Goal: Transaction & Acquisition: Purchase product/service

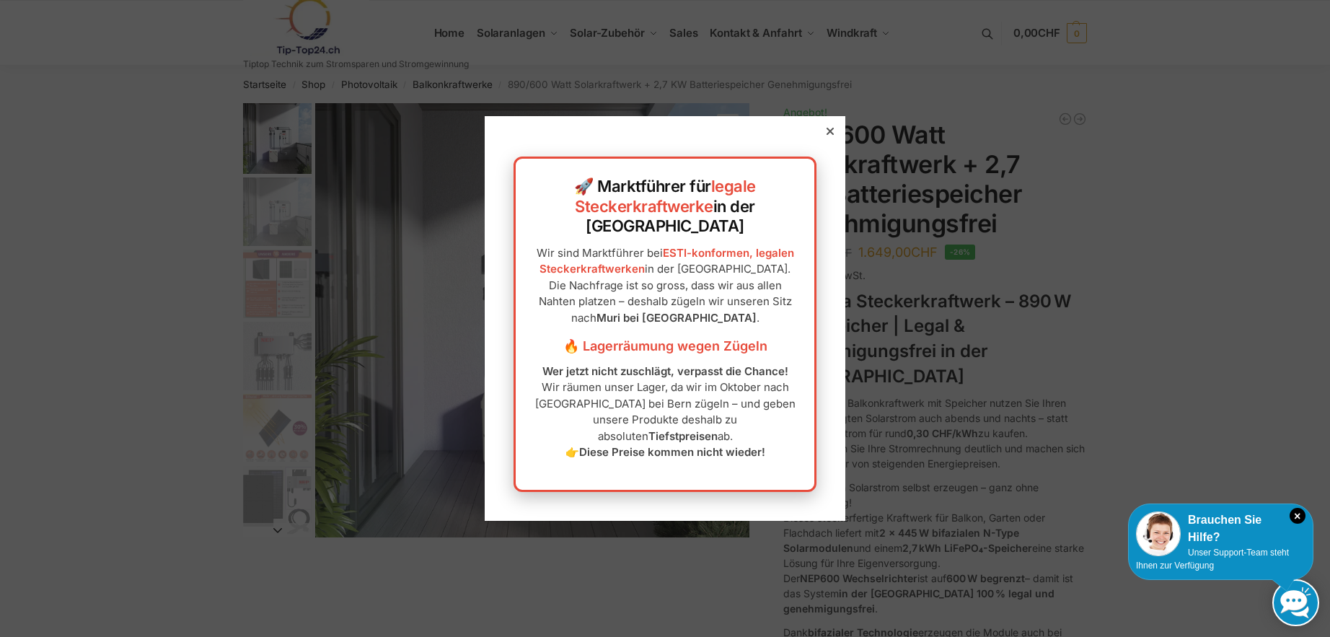
click at [824, 138] on div at bounding box center [830, 131] width 13 height 13
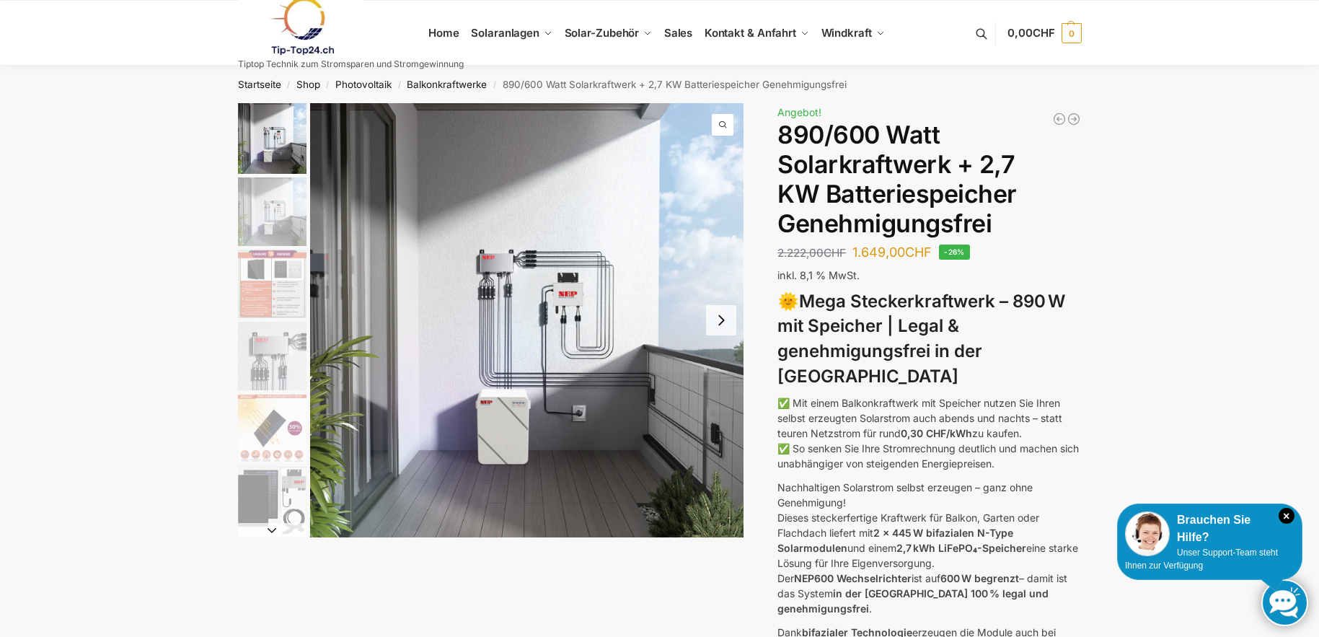
click at [299, 218] on img "2 / 12" at bounding box center [272, 211] width 69 height 69
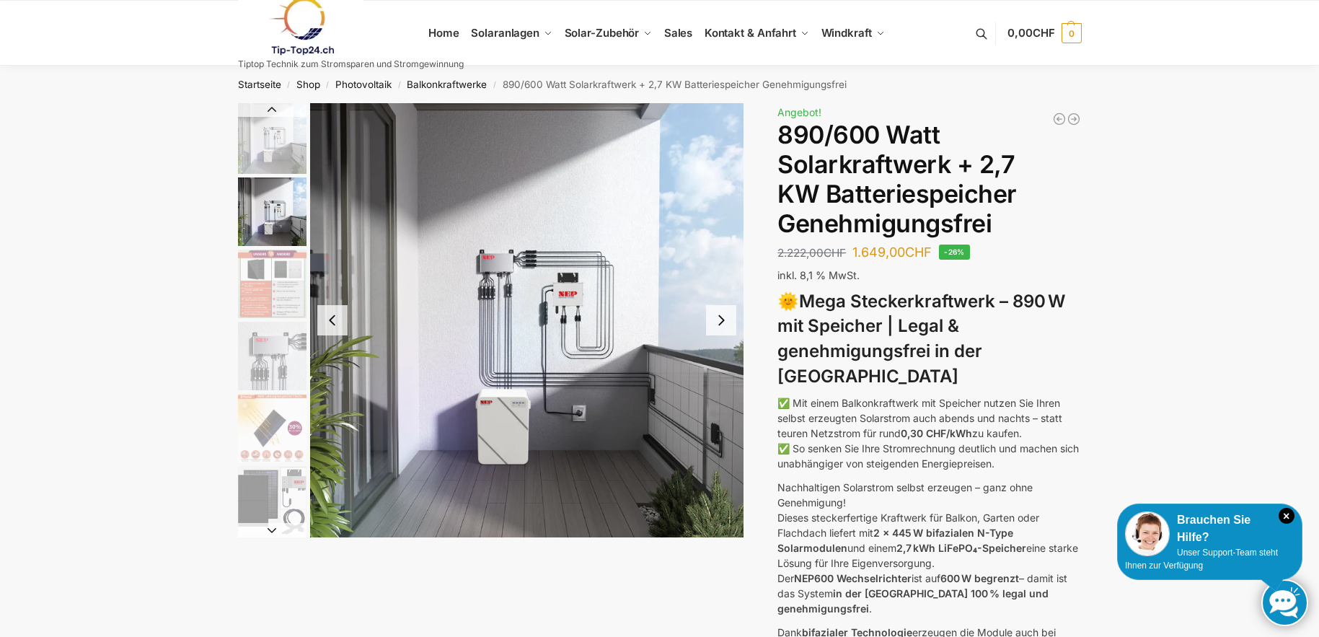
click at [720, 317] on button "Next slide" at bounding box center [721, 320] width 30 height 30
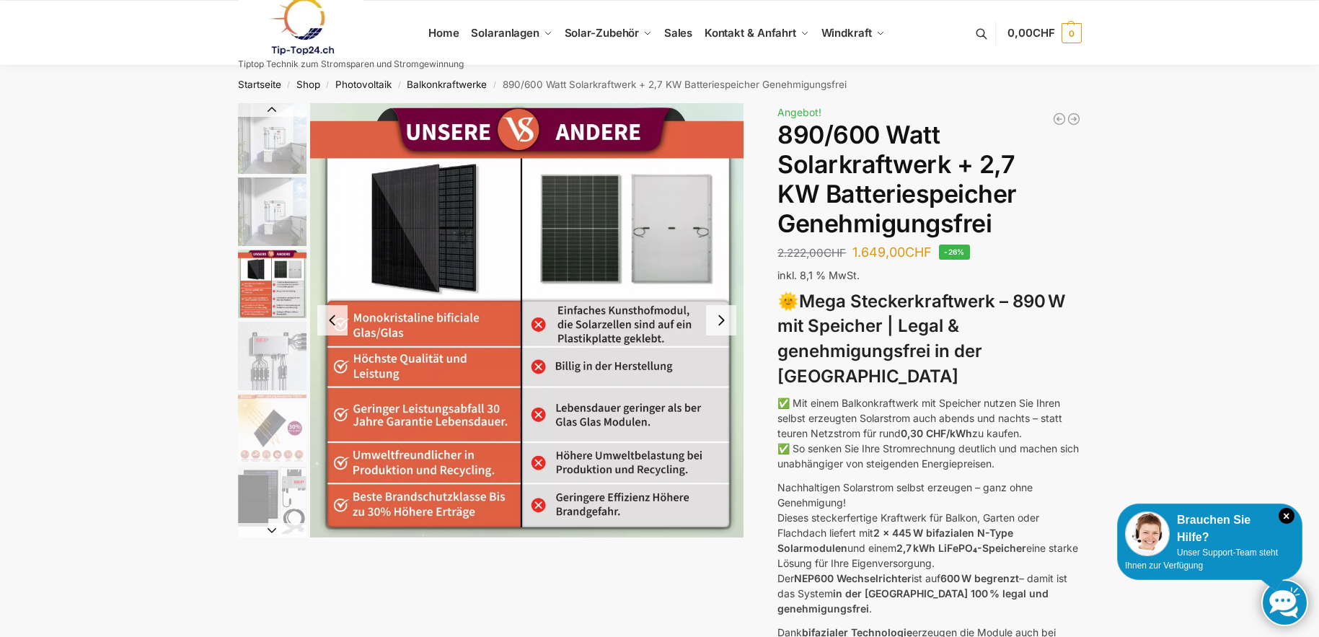
click at [717, 317] on button "Next slide" at bounding box center [721, 320] width 30 height 30
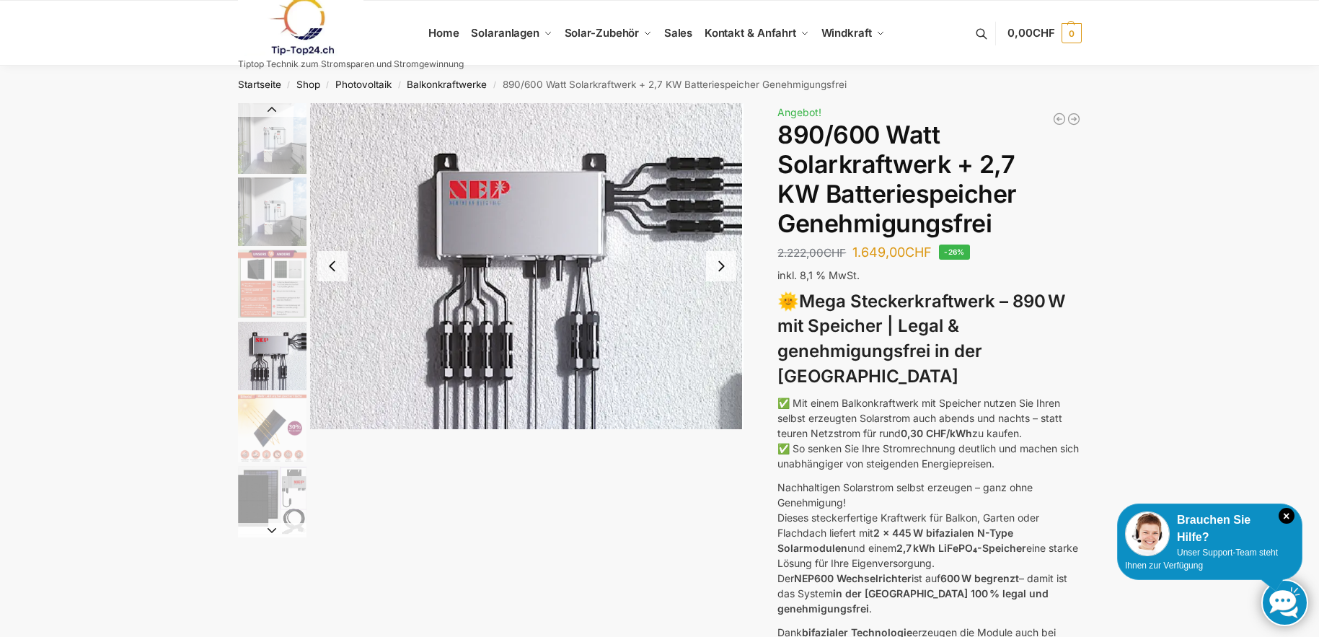
click at [718, 266] on button "Next slide" at bounding box center [721, 266] width 30 height 30
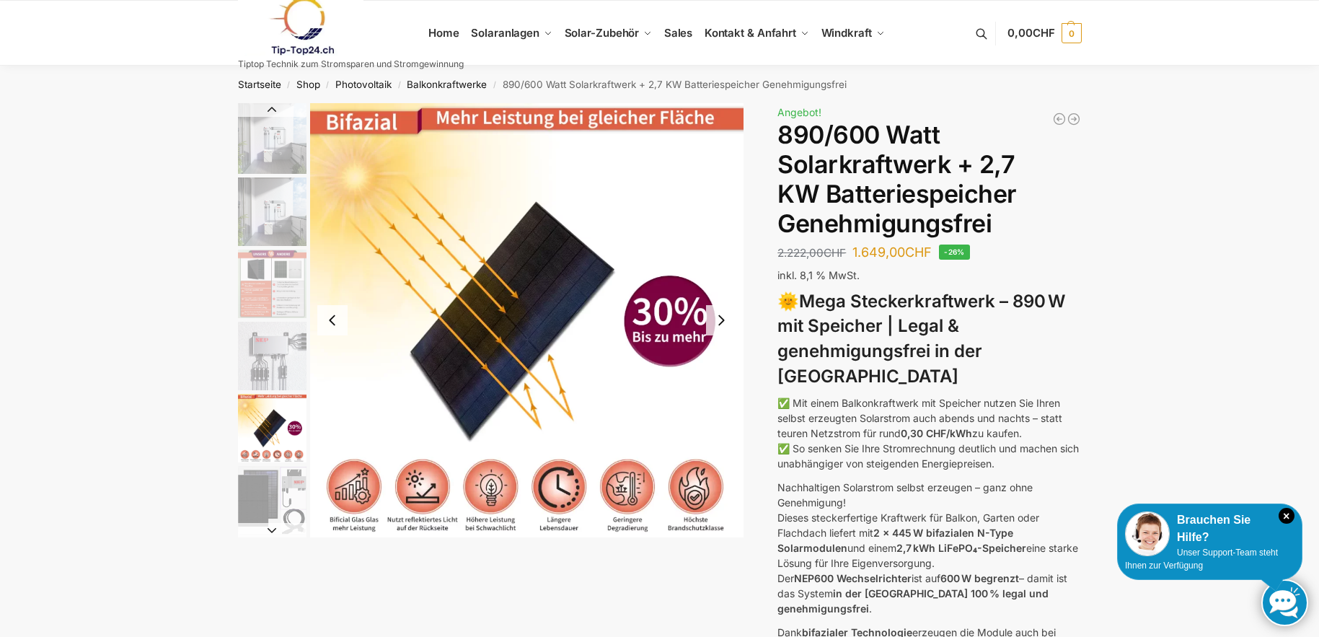
click at [720, 318] on button "Next slide" at bounding box center [721, 320] width 30 height 30
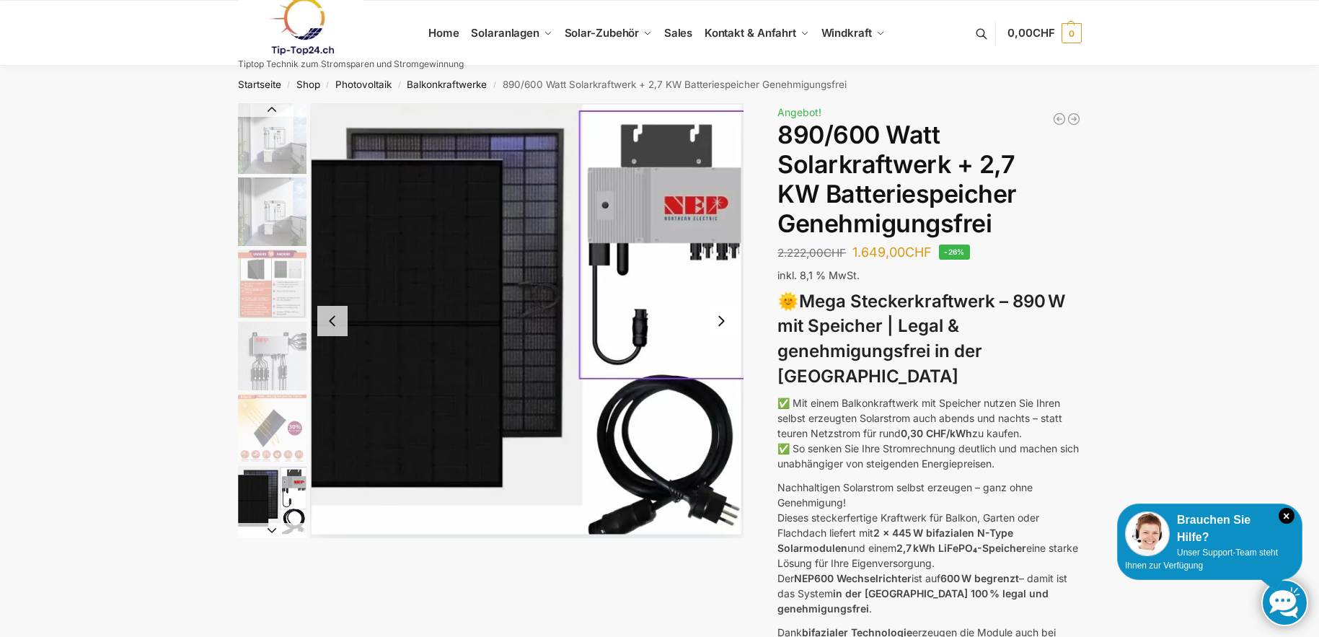
click at [720, 318] on button "Next slide" at bounding box center [721, 321] width 30 height 30
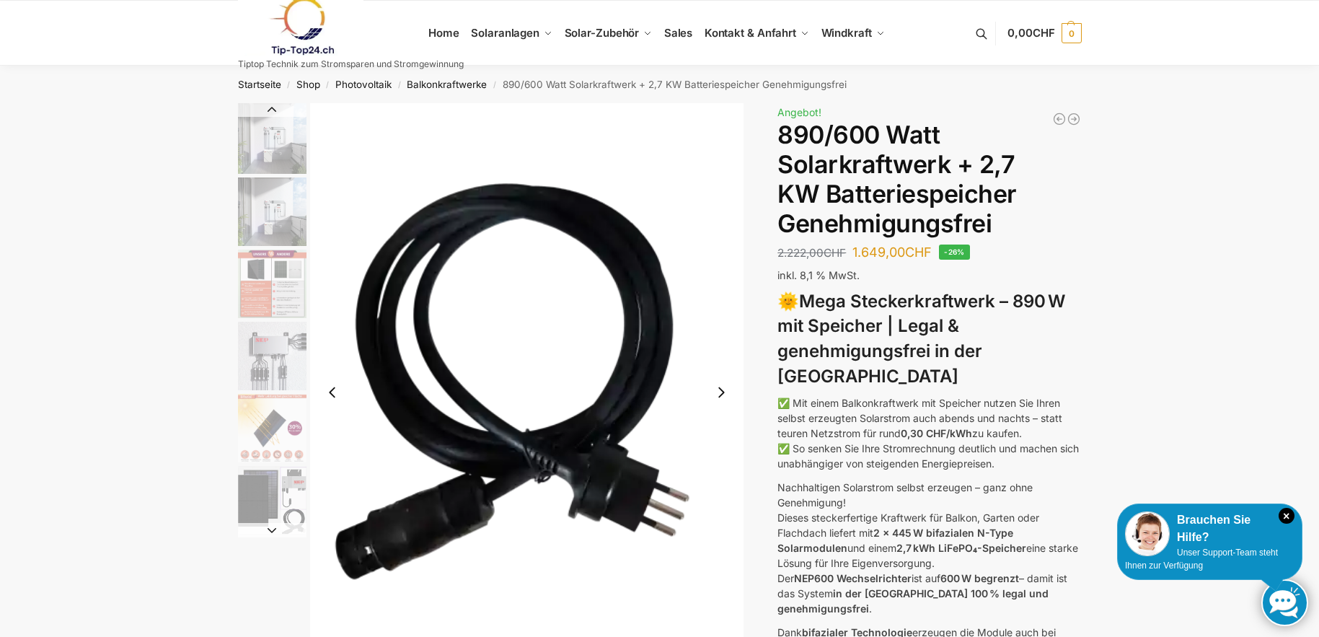
click at [720, 318] on img "7 / 12" at bounding box center [527, 392] width 434 height 578
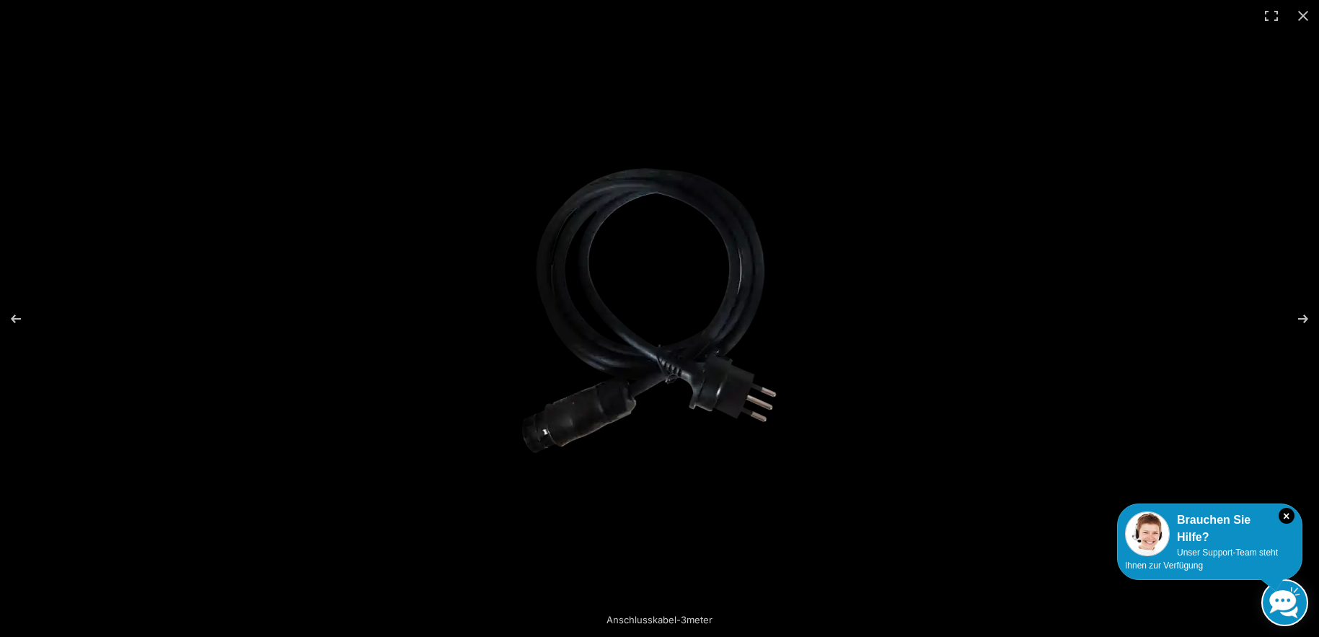
click at [720, 318] on img at bounding box center [659, 318] width 312 height 416
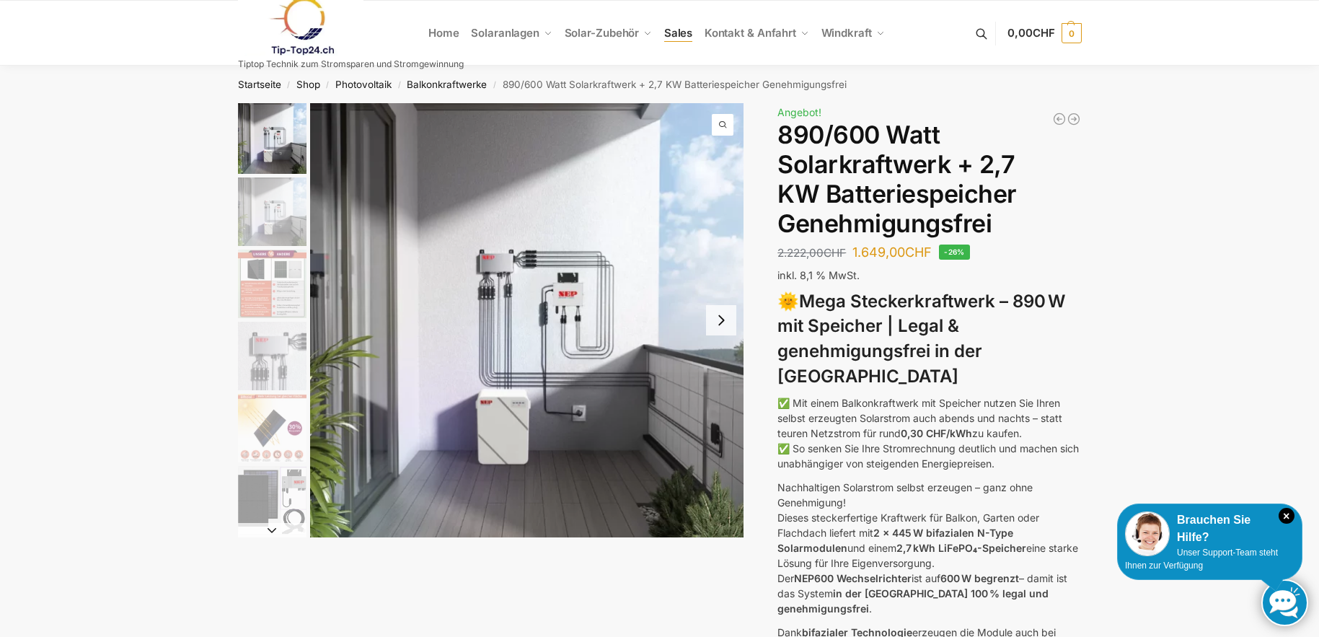
click at [673, 32] on span "Sales" at bounding box center [678, 33] width 29 height 14
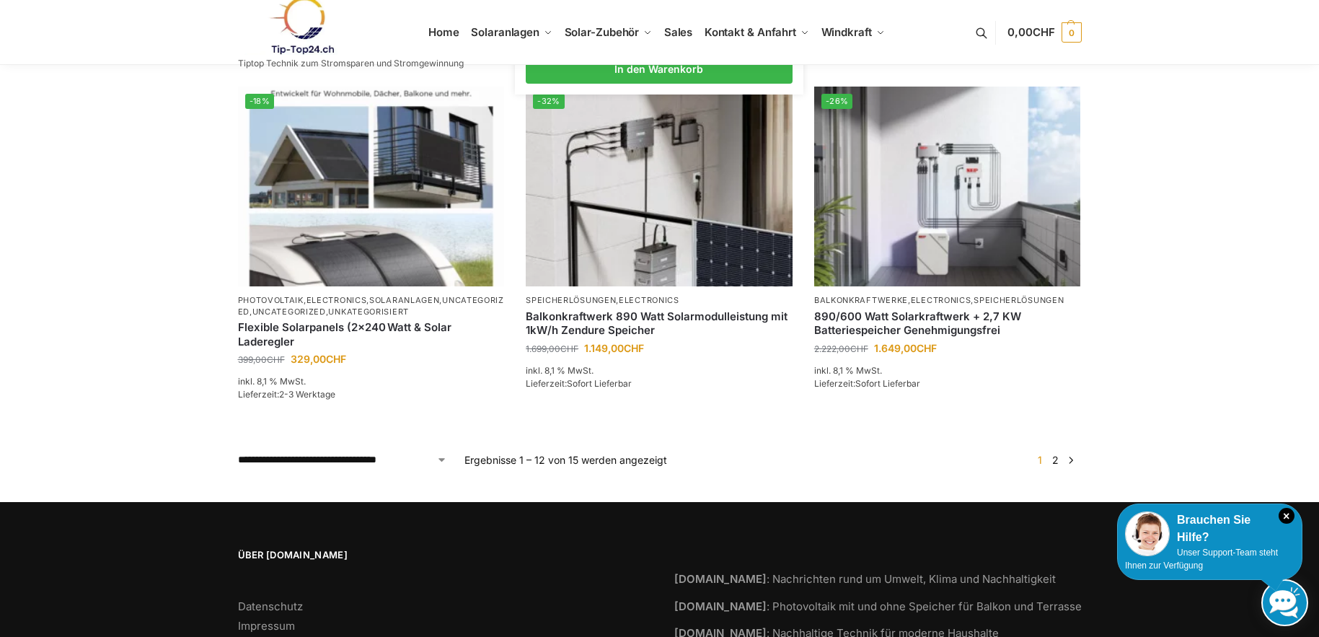
scroll to position [1298, 0]
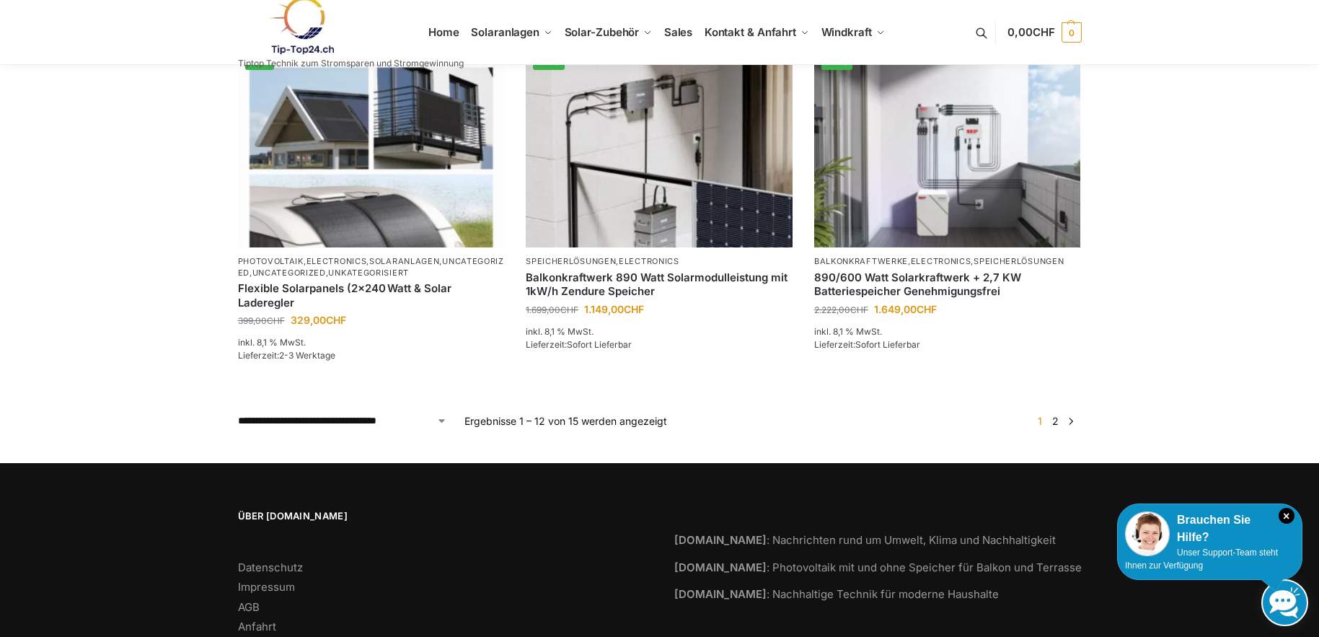
click at [1071, 420] on link "→" at bounding box center [1070, 420] width 11 height 15
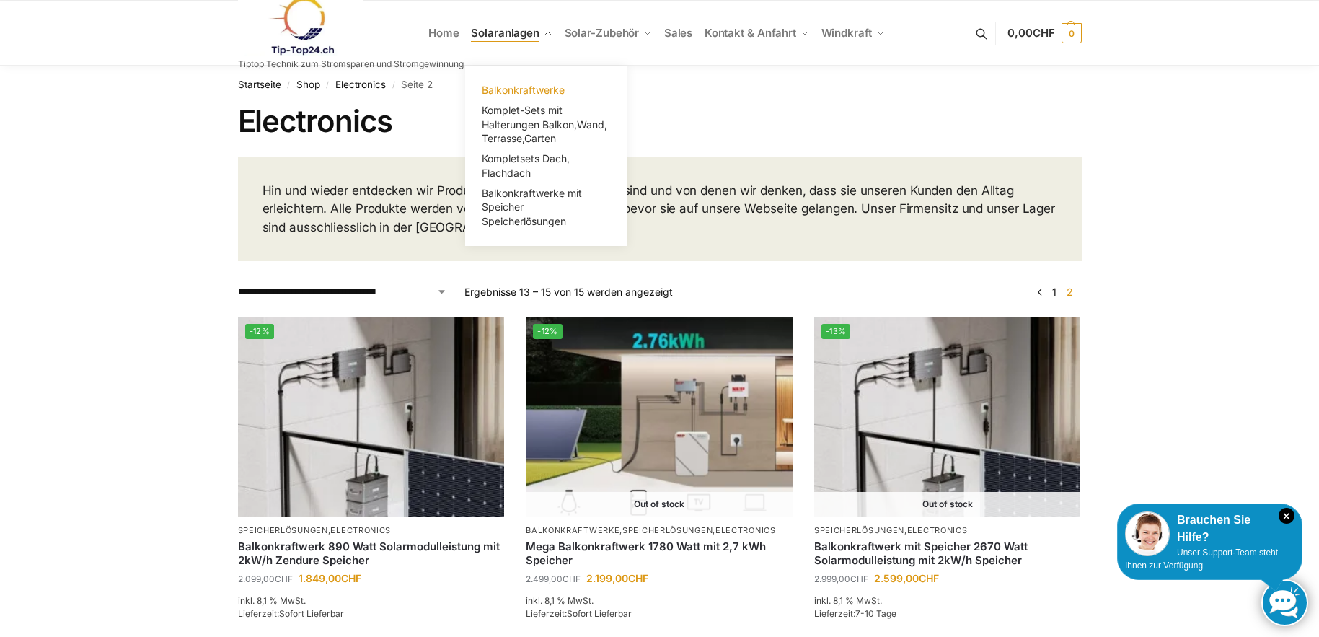
click at [547, 84] on span "Balkonkraftwerke" at bounding box center [523, 90] width 83 height 12
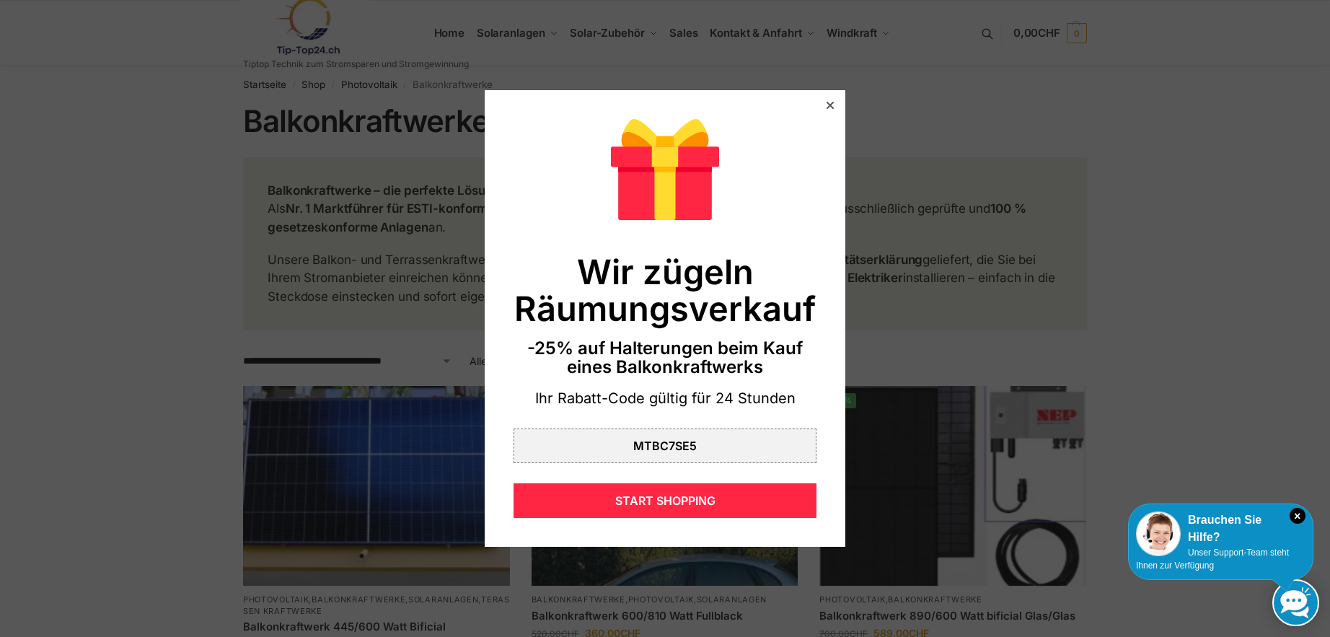
click at [826, 103] on icon at bounding box center [829, 105] width 7 height 7
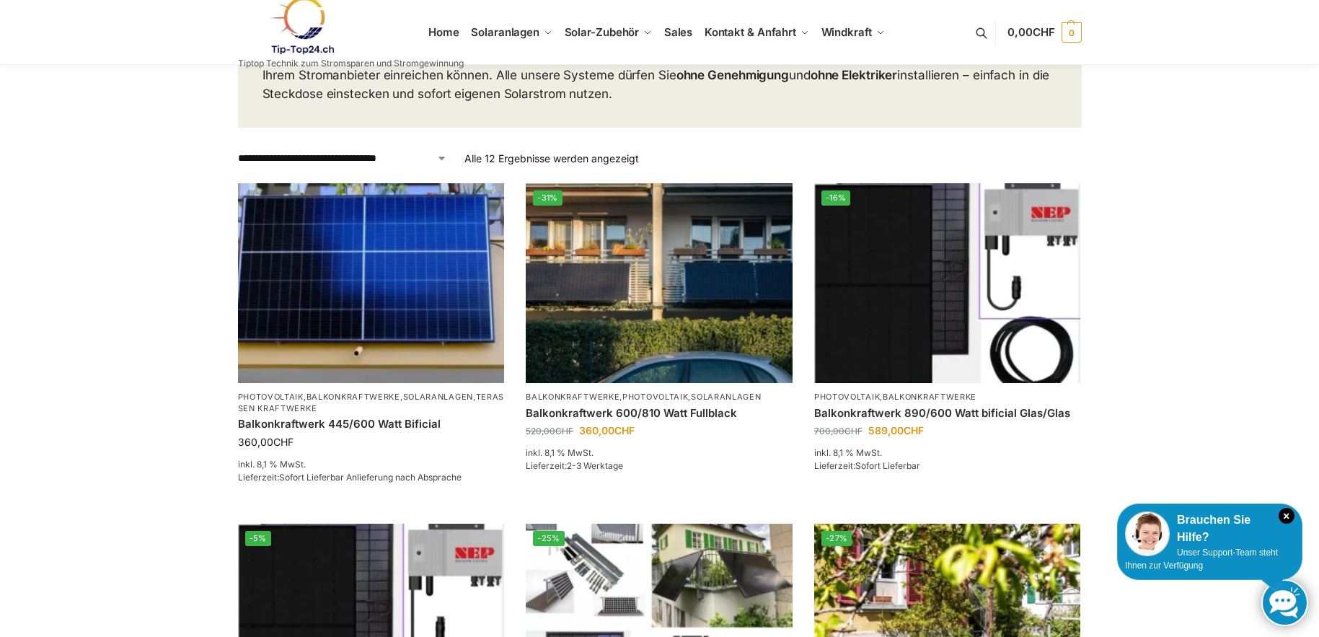
scroll to position [216, 0]
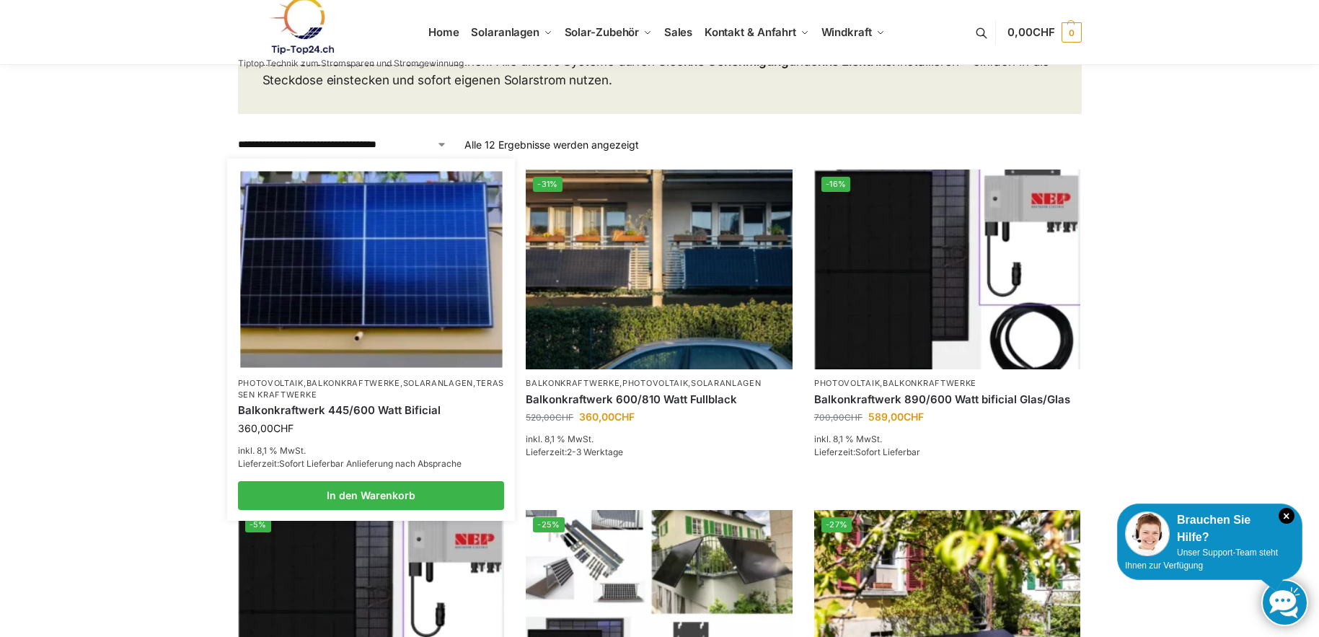
click at [372, 253] on img at bounding box center [371, 270] width 262 height 196
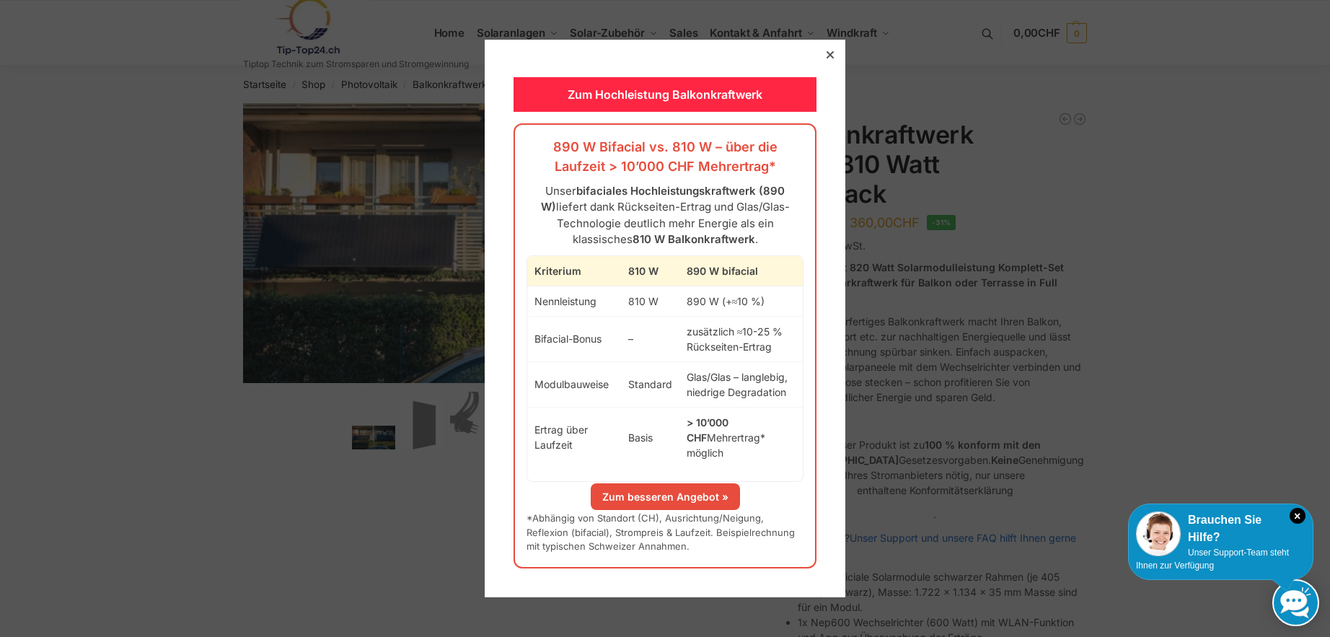
click at [826, 58] on icon at bounding box center [829, 54] width 7 height 7
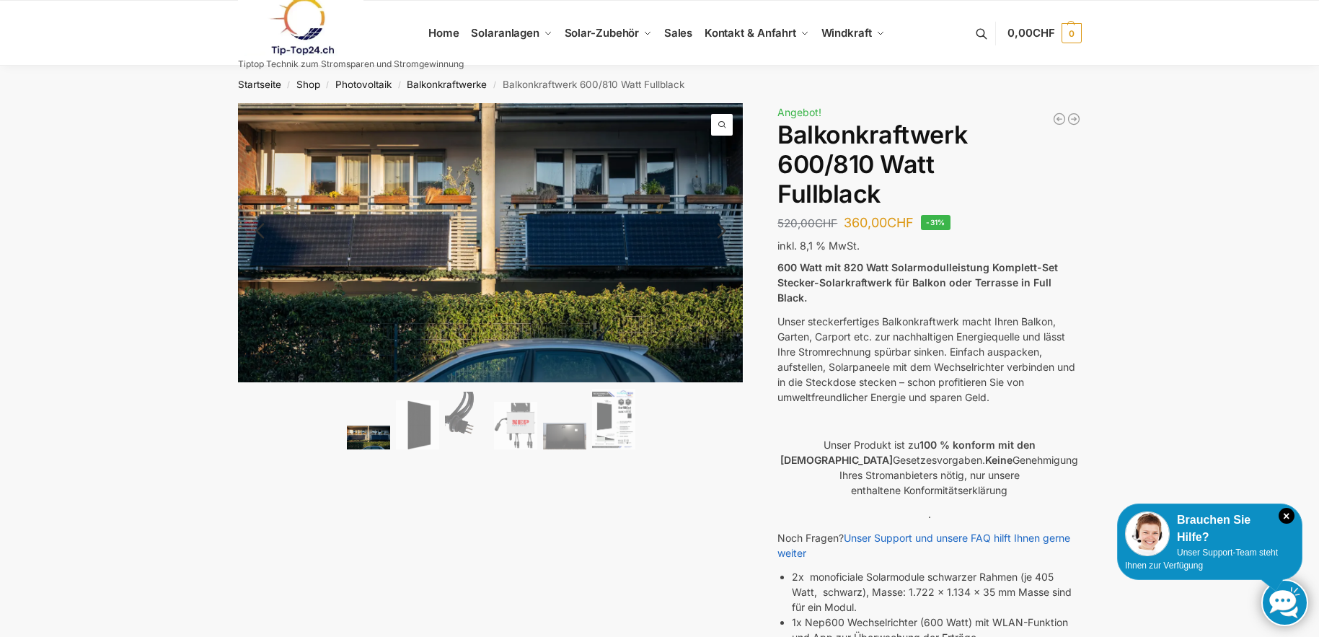
click at [726, 231] on link "Next" at bounding box center [719, 238] width 48 height 14
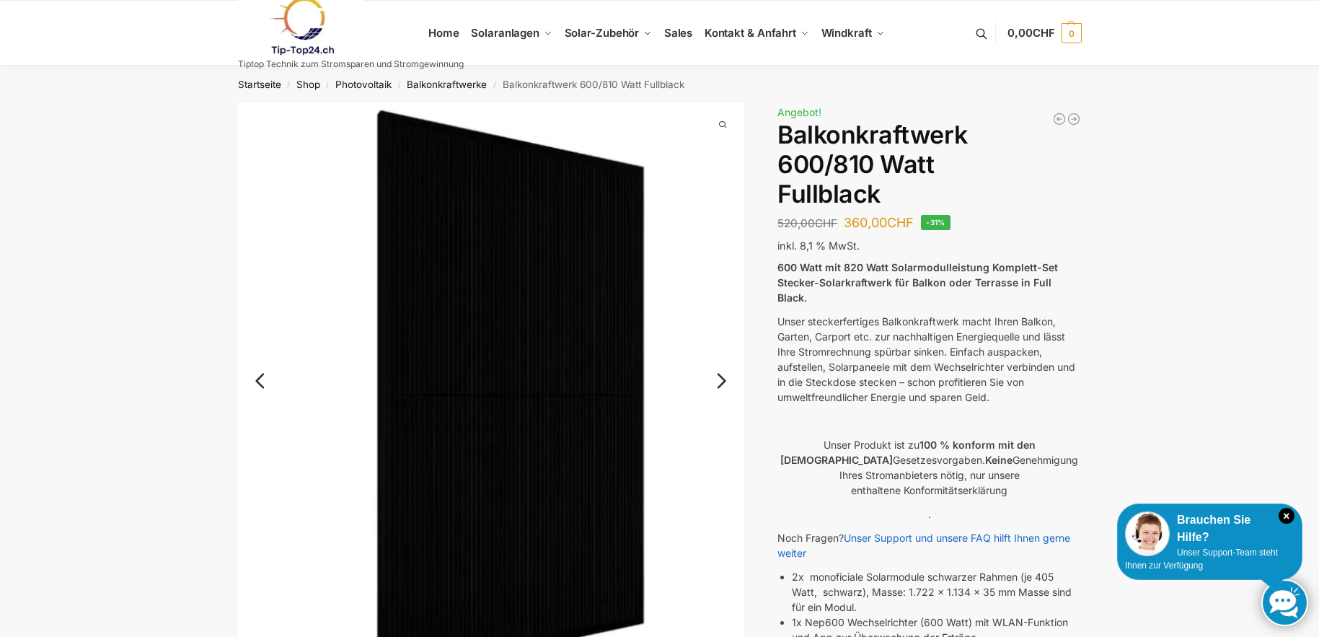
click at [720, 382] on link "Next" at bounding box center [719, 388] width 48 height 14
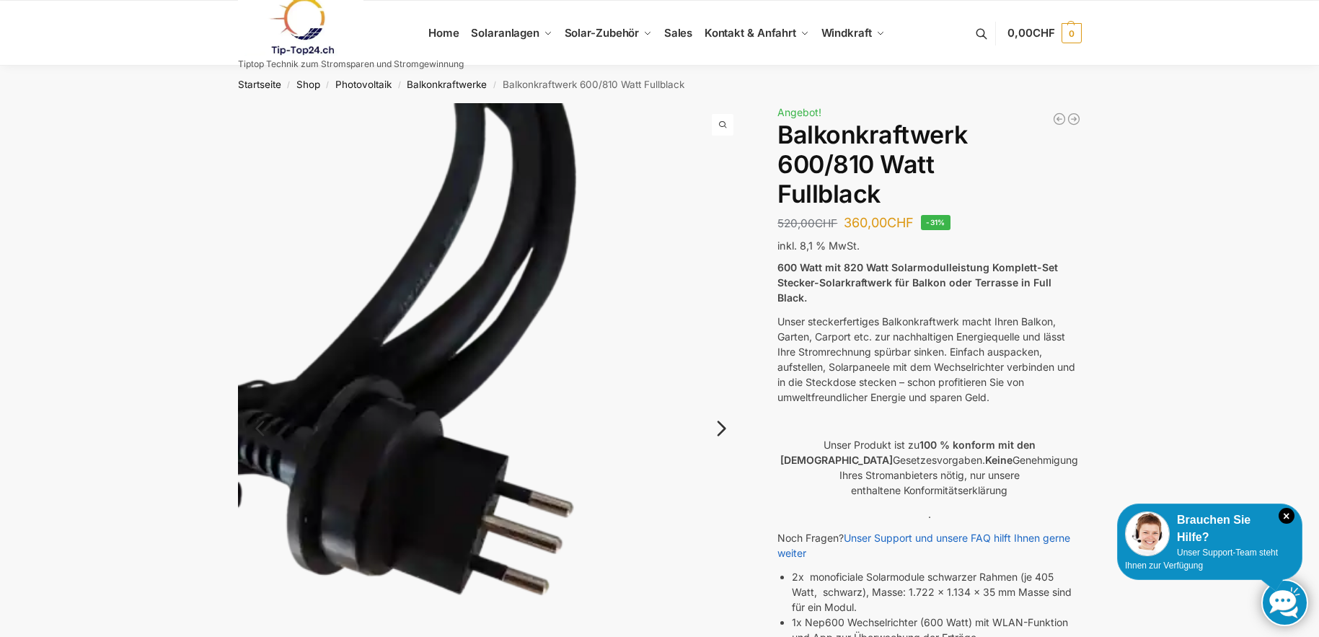
click at [720, 382] on img at bounding box center [491, 440] width 506 height 674
click at [724, 428] on link "Next" at bounding box center [719, 435] width 48 height 14
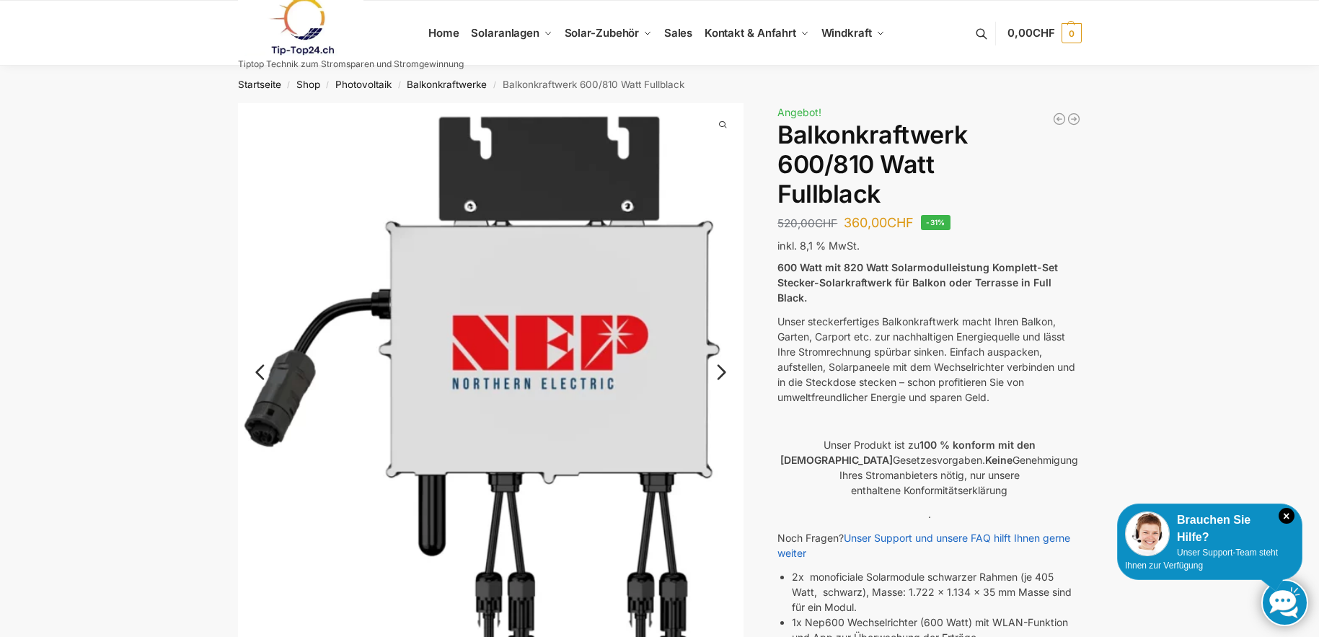
click at [719, 372] on link "Next" at bounding box center [719, 379] width 48 height 14
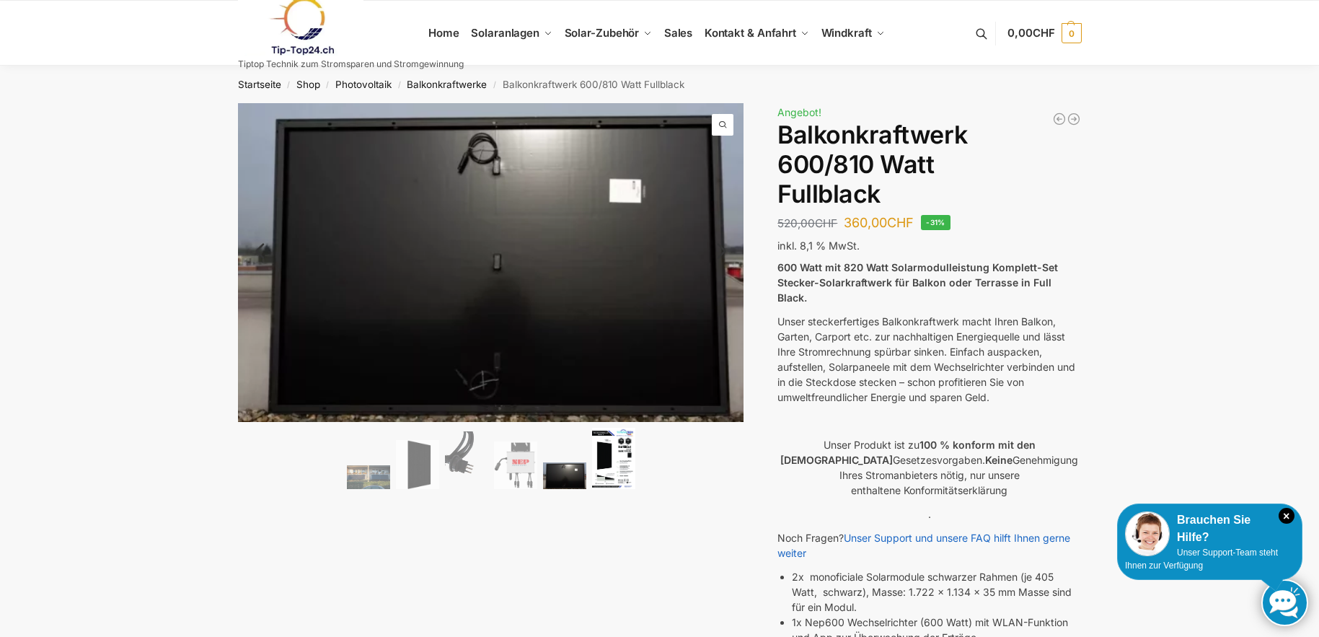
click at [606, 457] on img at bounding box center [613, 458] width 43 height 61
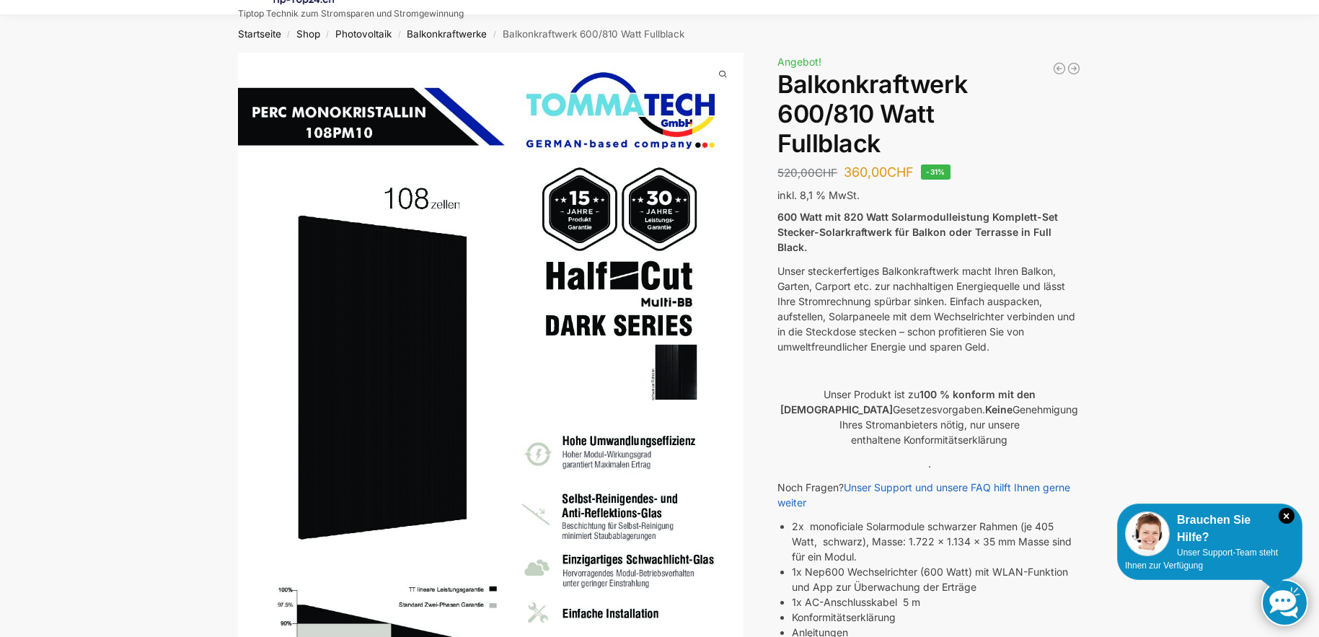
scroll to position [72, 0]
